Goal: Information Seeking & Learning: Learn about a topic

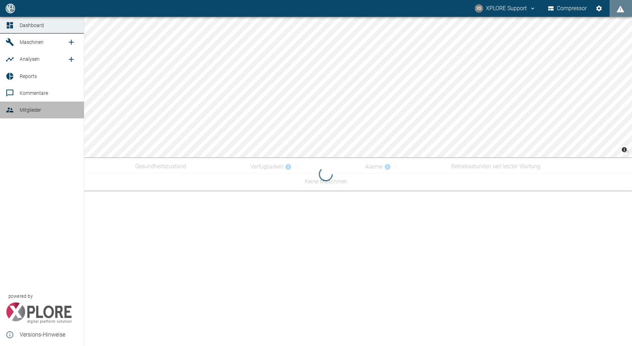
click at [14, 111] on div at bounding box center [11, 110] width 11 height 8
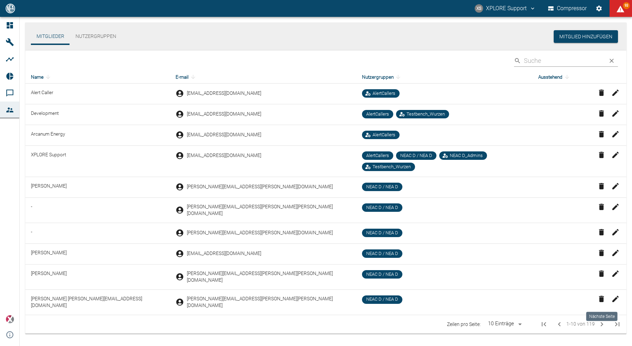
click at [602, 320] on icon "Next Page" at bounding box center [602, 324] width 8 height 8
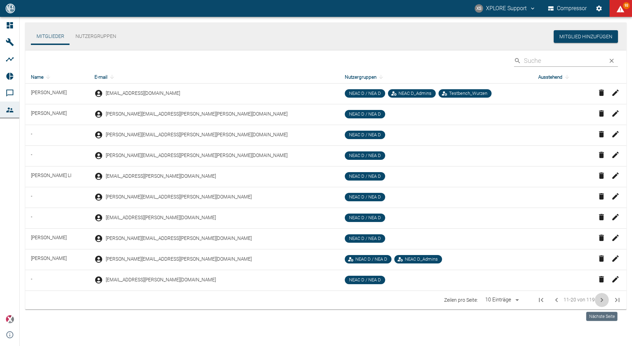
click at [602, 302] on icon "Next Page" at bounding box center [602, 300] width 8 height 8
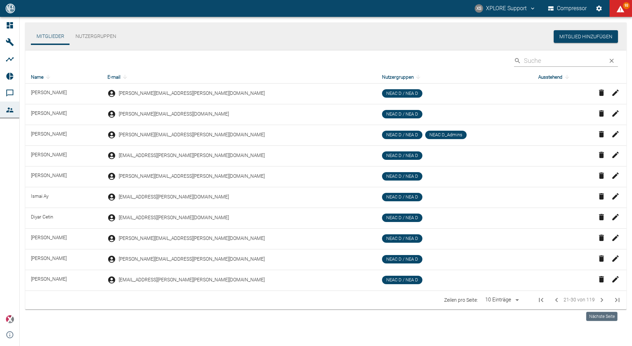
click at [602, 302] on icon "Next Page" at bounding box center [602, 300] width 8 height 8
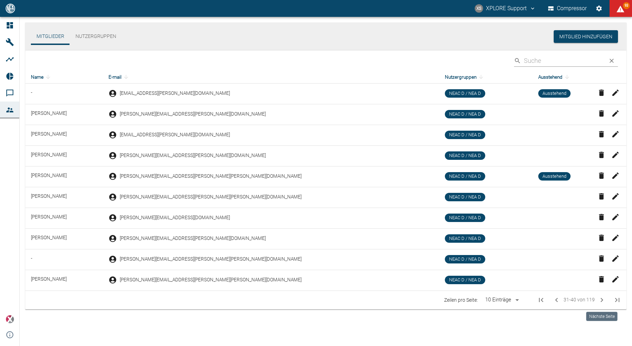
click at [602, 301] on icon "Next Page" at bounding box center [602, 300] width 2 height 4
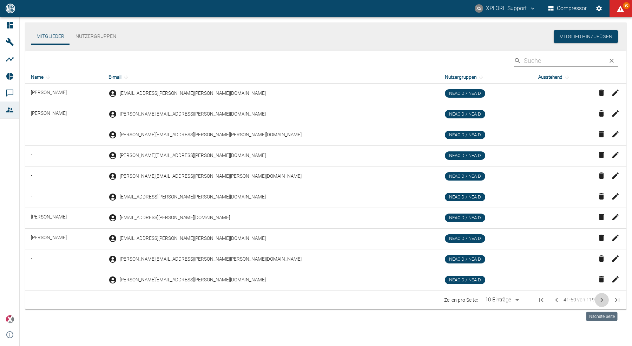
click at [602, 301] on icon "Next Page" at bounding box center [602, 300] width 2 height 4
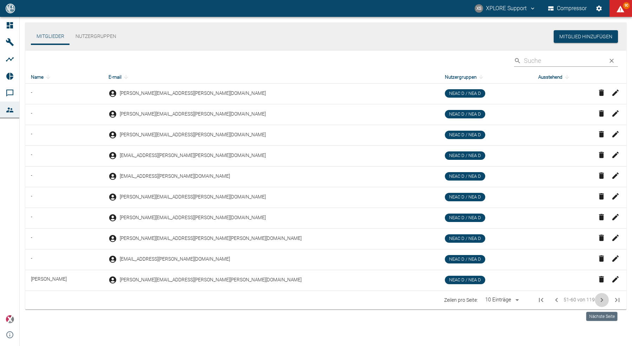
click at [602, 301] on icon "Next Page" at bounding box center [602, 300] width 2 height 4
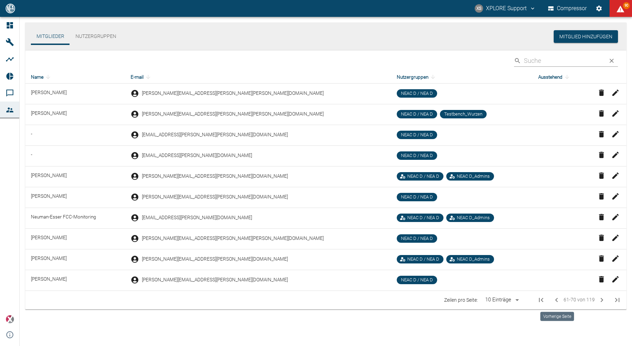
click at [557, 296] on icon "Previous Page" at bounding box center [557, 300] width 8 height 8
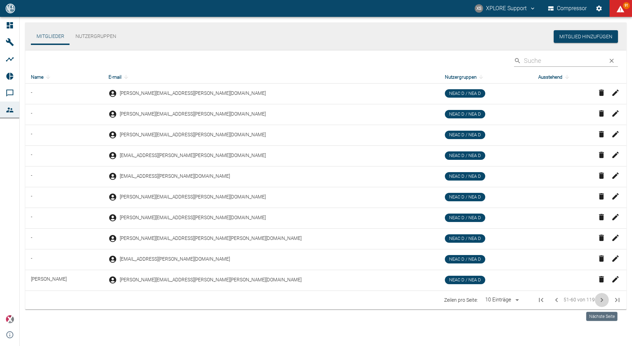
click at [602, 295] on button "Next Page" at bounding box center [602, 300] width 14 height 14
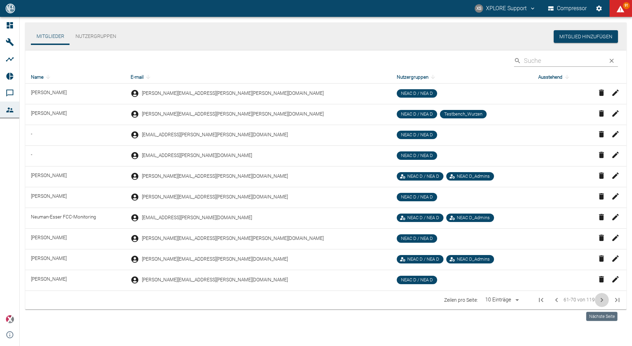
click at [602, 299] on icon "Next Page" at bounding box center [602, 300] width 8 height 8
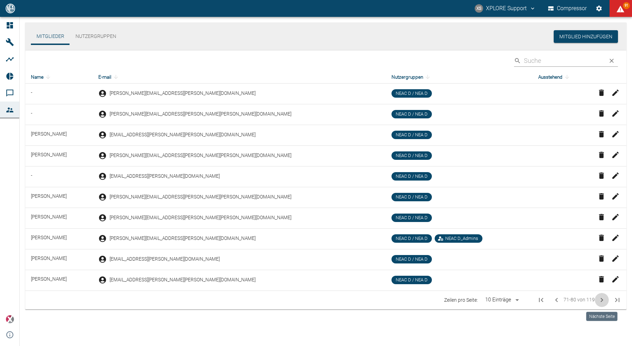
click at [602, 299] on icon "Next Page" at bounding box center [602, 300] width 8 height 8
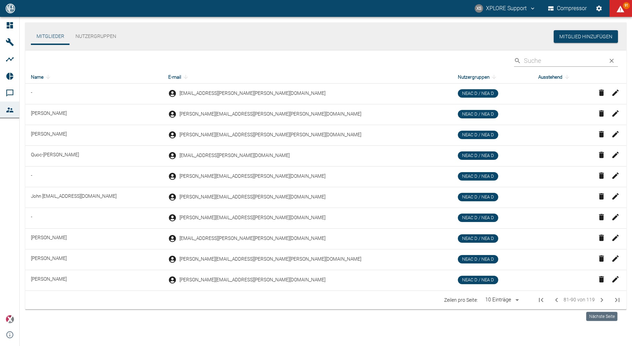
click at [602, 299] on icon "Next Page" at bounding box center [602, 300] width 8 height 8
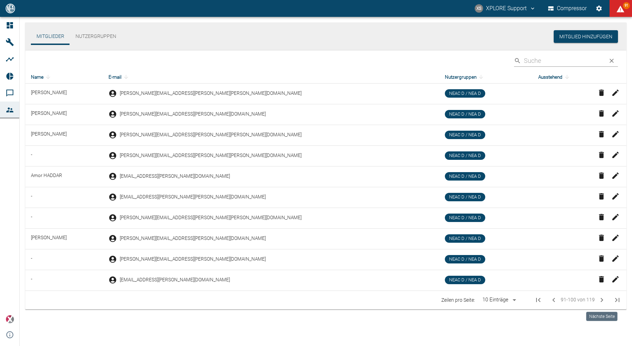
click at [602, 299] on icon "Next Page" at bounding box center [602, 300] width 8 height 8
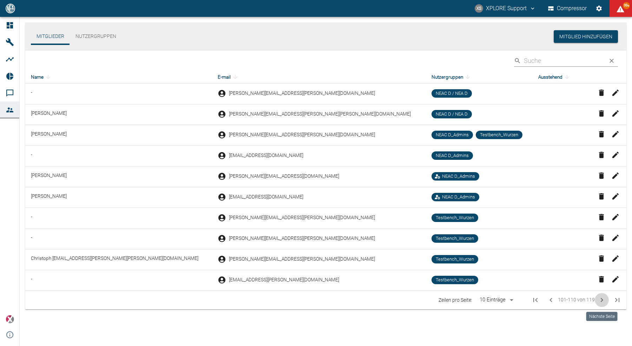
click at [602, 299] on icon "Next Page" at bounding box center [602, 300] width 8 height 8
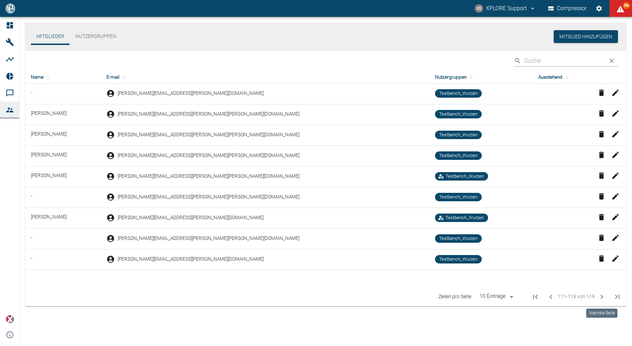
click at [602, 299] on span "Nächste Seite" at bounding box center [602, 297] width 14 height 14
click at [602, 300] on span "Nächste Seite" at bounding box center [602, 297] width 14 height 14
click at [602, 297] on span "Nächste Seite" at bounding box center [602, 297] width 14 height 14
click at [534, 295] on icon "First Page" at bounding box center [535, 297] width 8 height 8
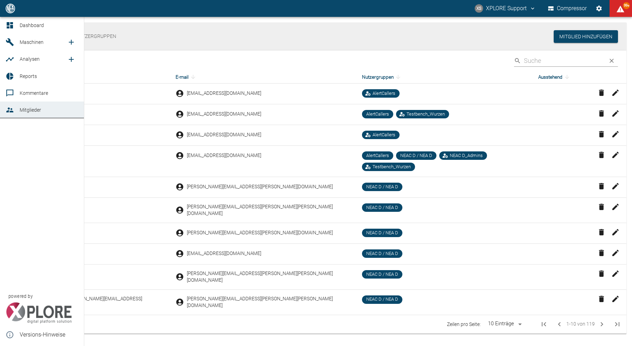
click at [14, 23] on div at bounding box center [11, 25] width 11 height 8
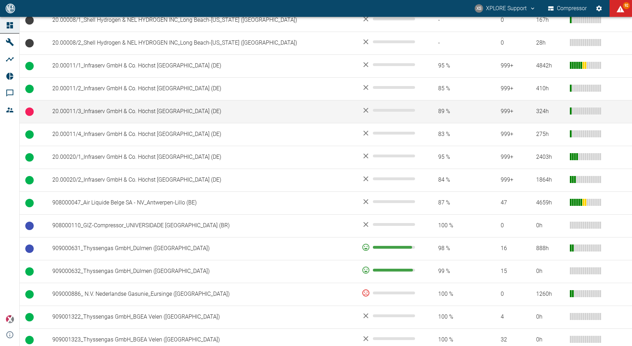
scroll to position [392, 0]
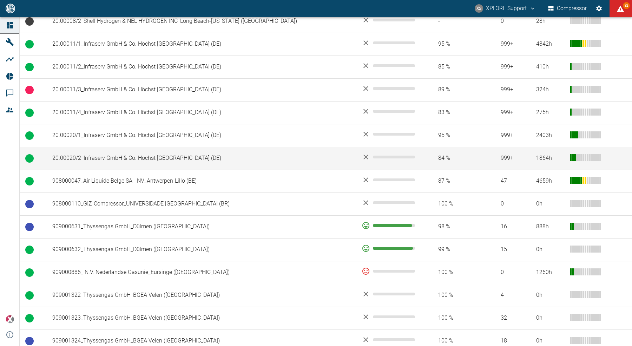
click at [132, 155] on td "20.00020/2_Infraserv GmbH & Co. Höchst [GEOGRAPHIC_DATA] (DE)" at bounding box center [201, 158] width 309 height 23
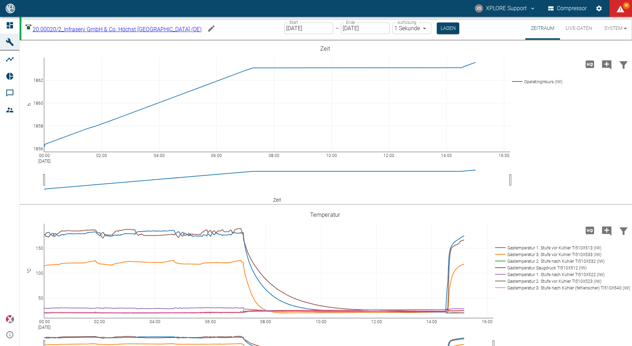
click at [8, 26] on icon at bounding box center [10, 25] width 6 height 6
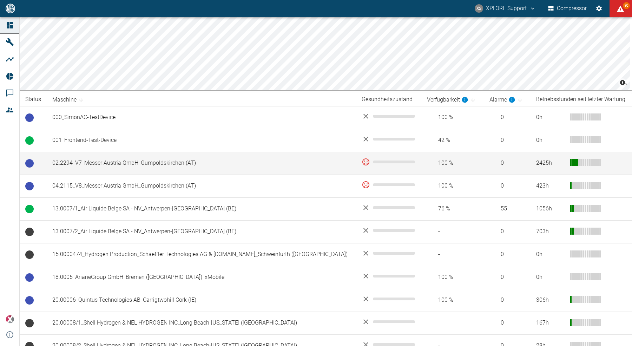
scroll to position [68, 0]
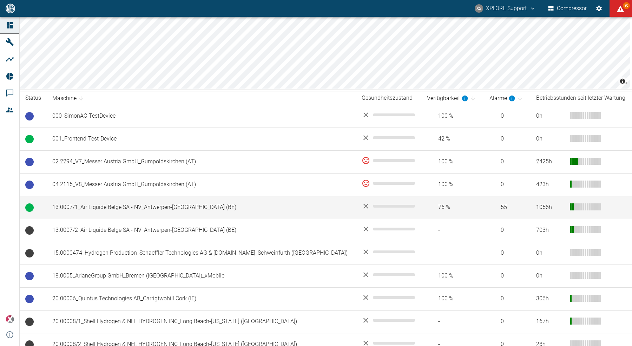
click at [104, 211] on td "13.0007/1_Air Liquide Belge SA - NV_Antwerpen-[GEOGRAPHIC_DATA] (BE)" at bounding box center [201, 207] width 309 height 23
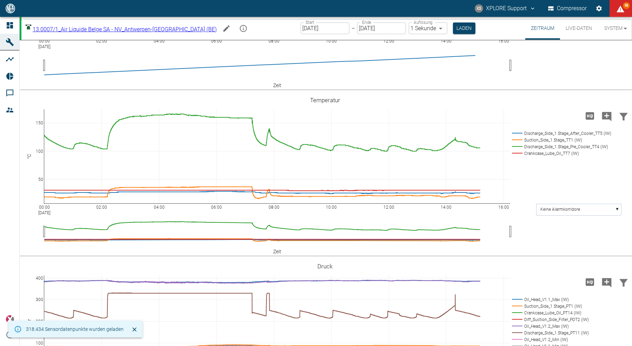
scroll to position [126, 0]
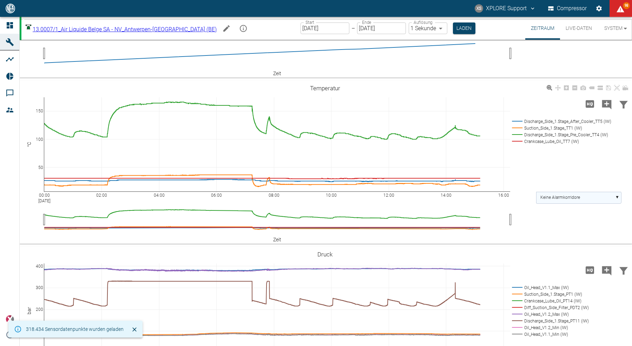
click at [573, 199] on text "Keine Alarmkorridore" at bounding box center [561, 197] width 40 height 5
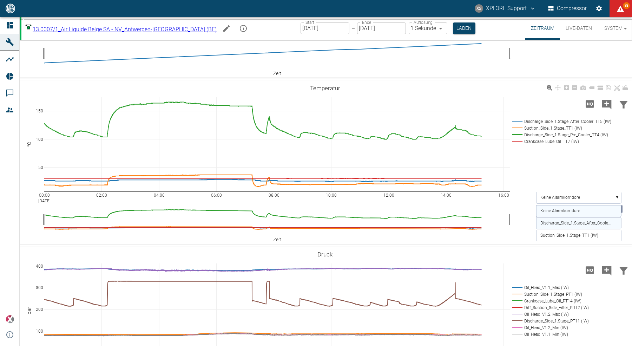
click at [573, 223] on text "Discharge_Side_1.Stage_After_Coole..." at bounding box center [576, 223] width 71 height 5
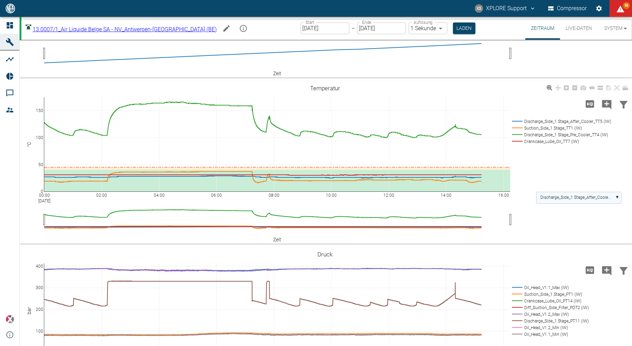
click at [563, 196] on text "Discharge_Side_1.Stage_After_Coole..." at bounding box center [576, 197] width 71 height 5
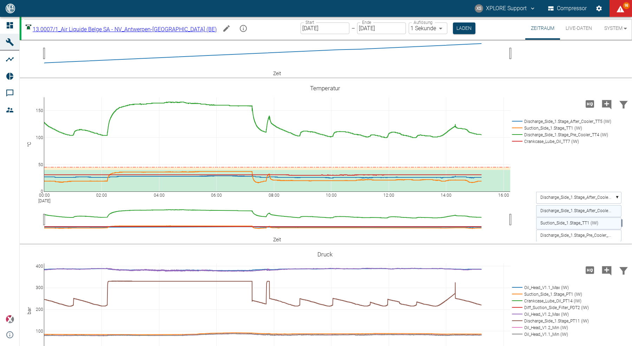
click at [564, 225] on rect at bounding box center [578, 223] width 85 height 12
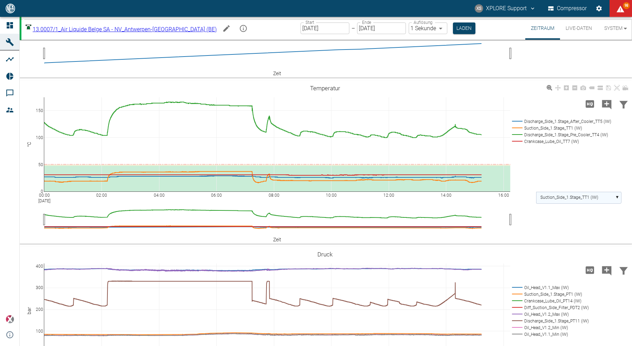
click at [556, 197] on text "Suction_Side_1.Stage_TT1 (IW)" at bounding box center [570, 197] width 58 height 5
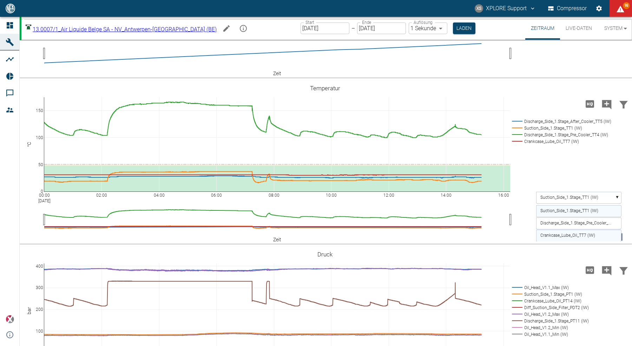
click at [556, 234] on text "Crankcase_Lube_Oil_TT7 (IW)" at bounding box center [568, 235] width 55 height 5
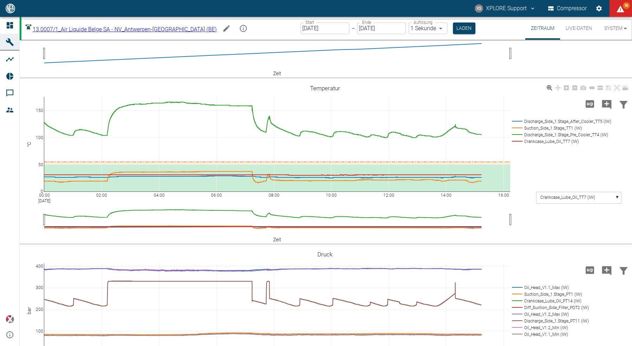
click at [549, 183] on div "00:00 Sep 11, 2025 02:00 04:00 06:00 08:00 10:00 12:00 14:00 16:00 0 50 100 150…" at bounding box center [325, 162] width 611 height 158
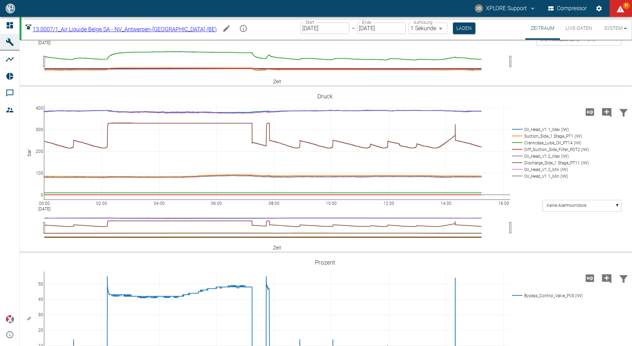
scroll to position [294, 0]
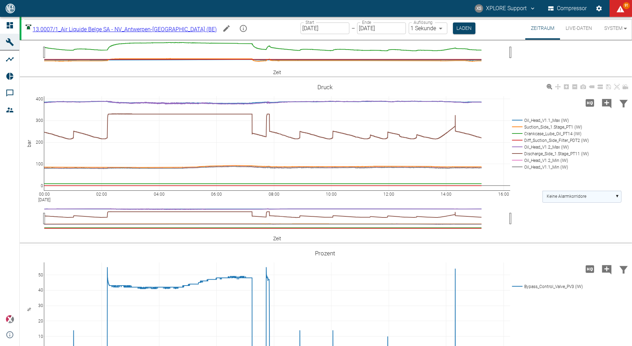
click at [560, 196] on text "Keine Alarmkorridore" at bounding box center [567, 196] width 40 height 5
click at [561, 221] on text "Oil_Head_V1.1_Max (IW)" at bounding box center [569, 222] width 45 height 5
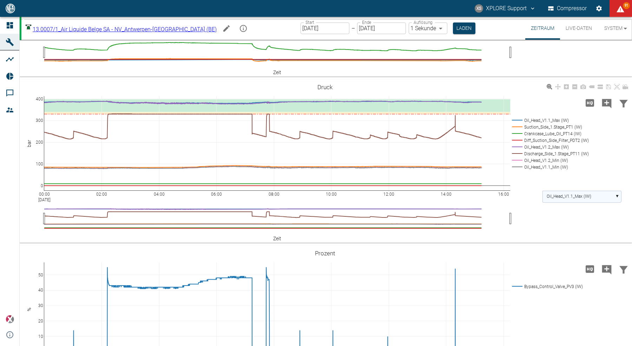
click at [562, 199] on rect at bounding box center [582, 197] width 79 height 12
click at [562, 222] on text "Suction_Side_1.Stage_PT1 (IW)" at bounding box center [576, 222] width 58 height 5
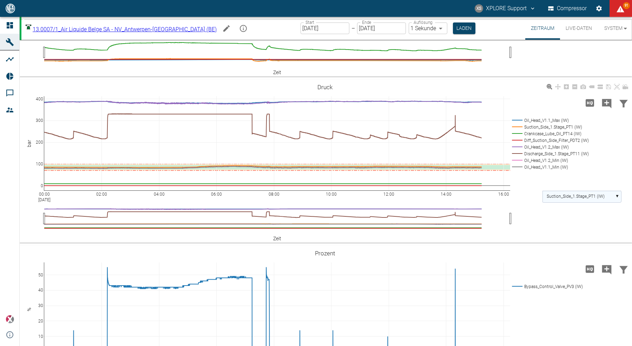
click at [557, 192] on rect at bounding box center [582, 197] width 79 height 12
click at [562, 224] on rect at bounding box center [582, 222] width 79 height 12
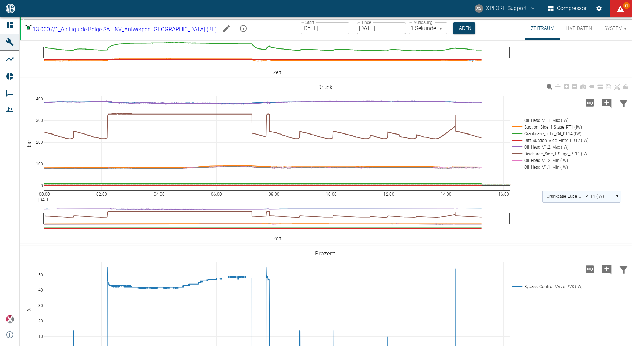
click at [558, 195] on text "Crankcase_Lube_Oil_PT14 (IW)" at bounding box center [575, 196] width 57 height 5
click at [560, 230] on rect at bounding box center [582, 235] width 79 height 12
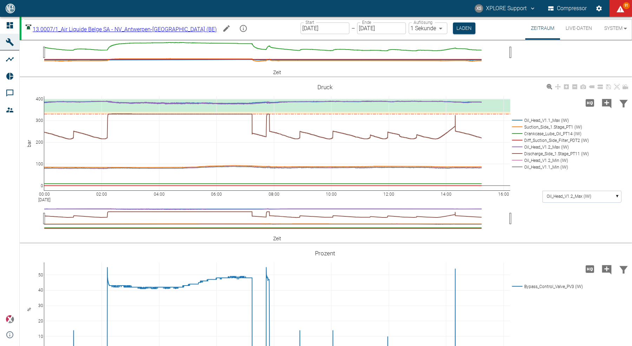
click at [552, 214] on div "00:00 Sep 11, 2025 02:00 04:00 06:00 08:00 10:00 12:00 14:00 16:00 0 100 200 30…" at bounding box center [325, 161] width 611 height 158
click at [563, 197] on text "Oil_Head_V1.2_Max (IW)" at bounding box center [569, 196] width 45 height 5
click at [562, 220] on text "Discharge_Side_1.Stage_PT11 (IW)" at bounding box center [579, 222] width 65 height 5
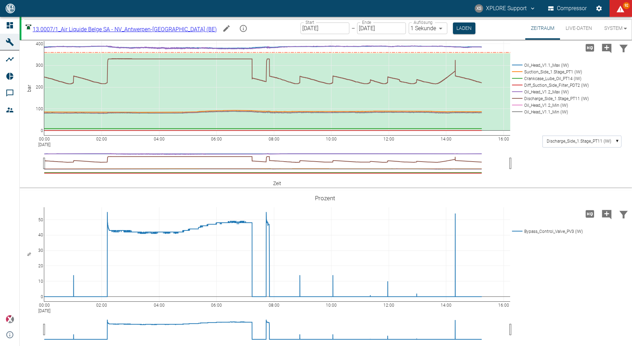
scroll to position [358, 0]
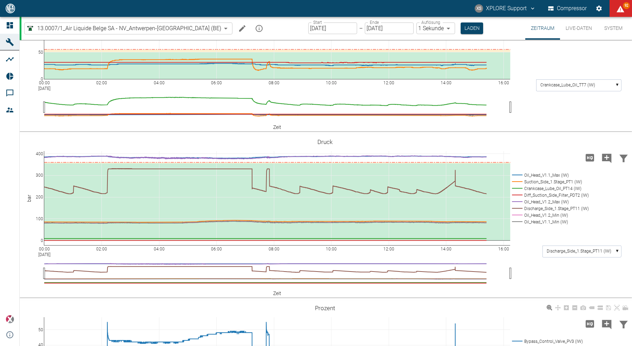
scroll to position [244, 0]
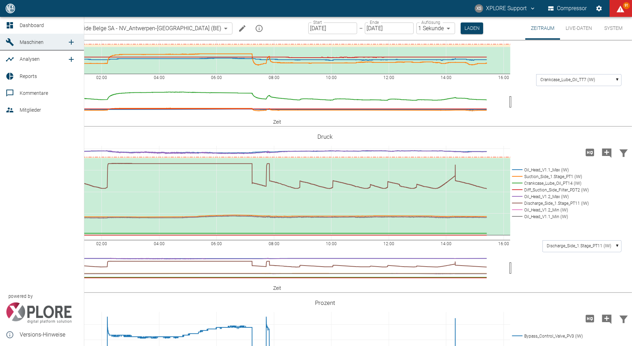
click at [12, 26] on icon at bounding box center [10, 25] width 6 height 6
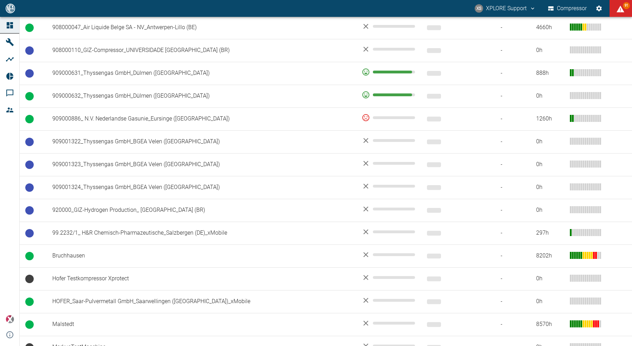
scroll to position [547, 0]
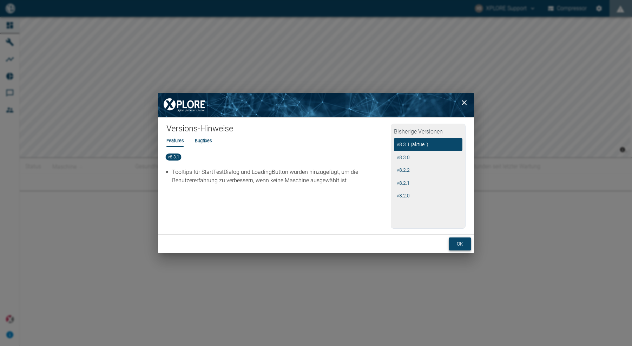
click at [461, 246] on button "ok" at bounding box center [460, 243] width 22 height 13
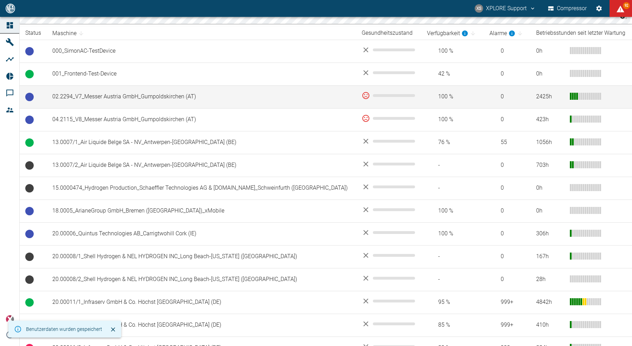
scroll to position [131, 0]
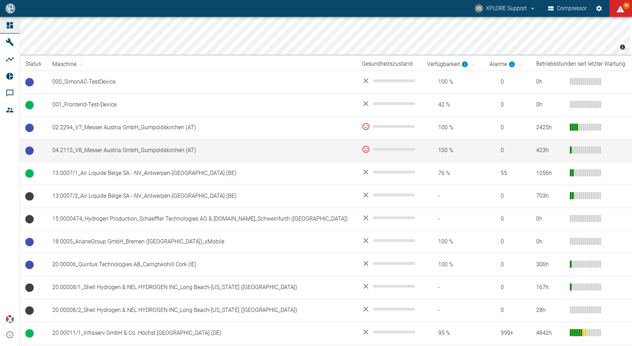
scroll to position [144, 0]
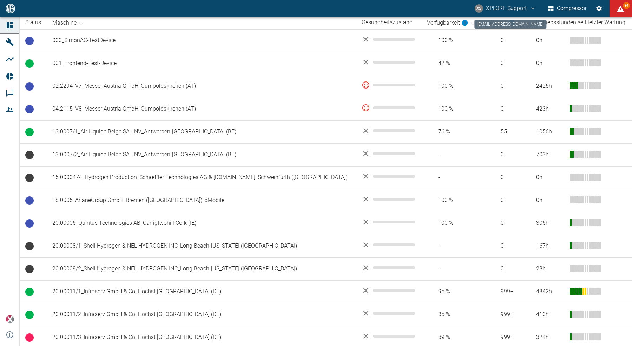
click at [515, 7] on button "XS XPLORE Support" at bounding box center [505, 8] width 63 height 13
click at [516, 32] on li "Ausloggen" at bounding box center [513, 28] width 48 height 13
